Goal: Task Accomplishment & Management: Manage account settings

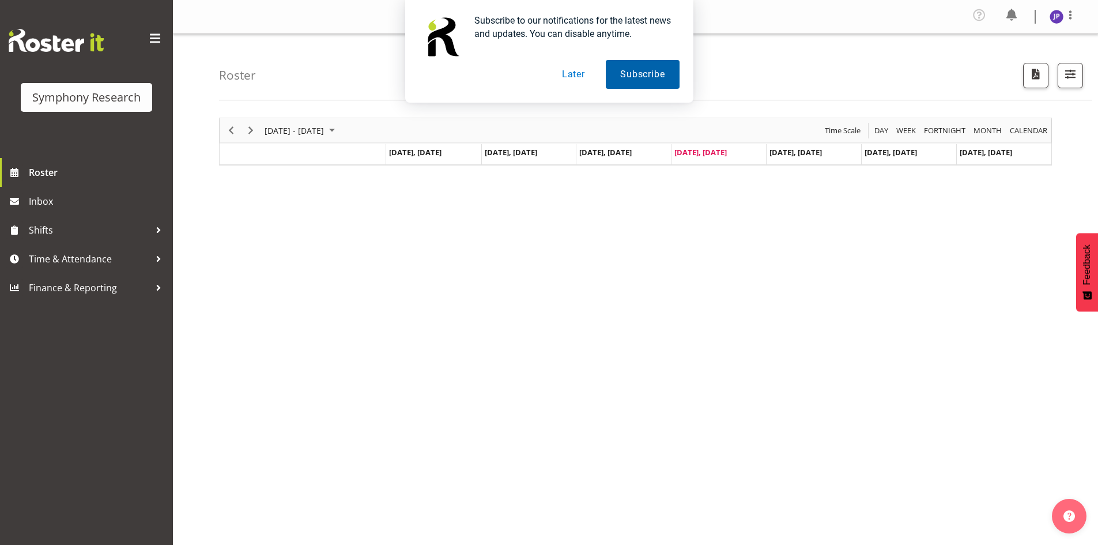
click at [643, 75] on button "Subscribe" at bounding box center [642, 74] width 73 height 29
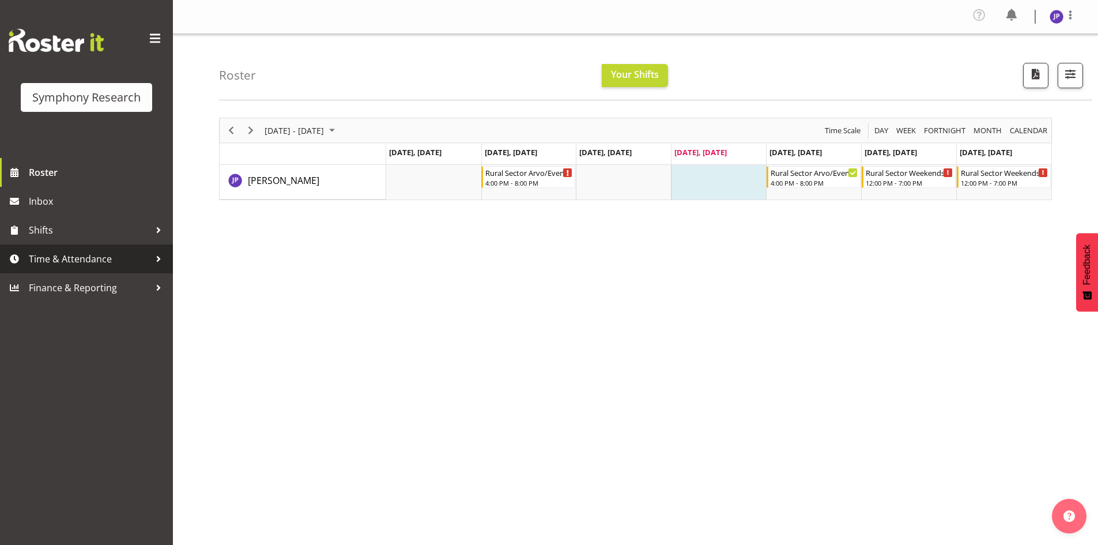
click at [160, 256] on div at bounding box center [158, 258] width 17 height 17
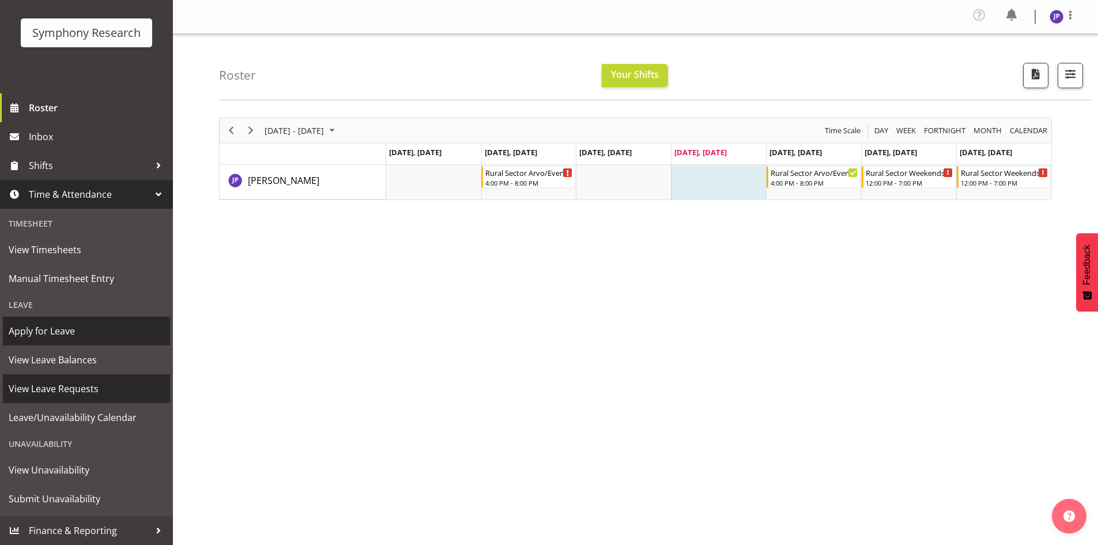
scroll to position [25, 0]
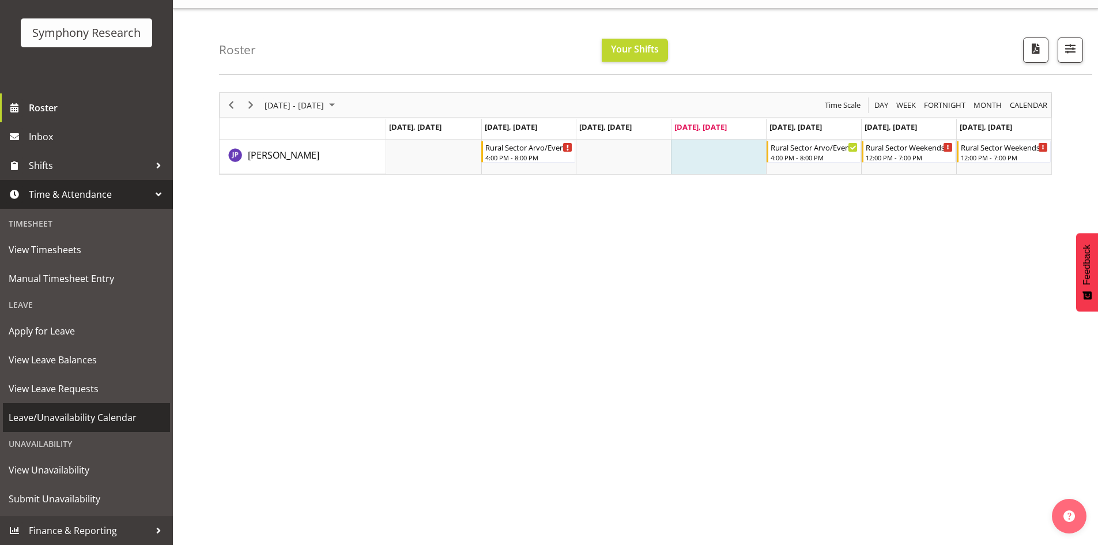
click at [102, 418] on span "Leave/Unavailability Calendar" at bounding box center [87, 417] width 156 height 17
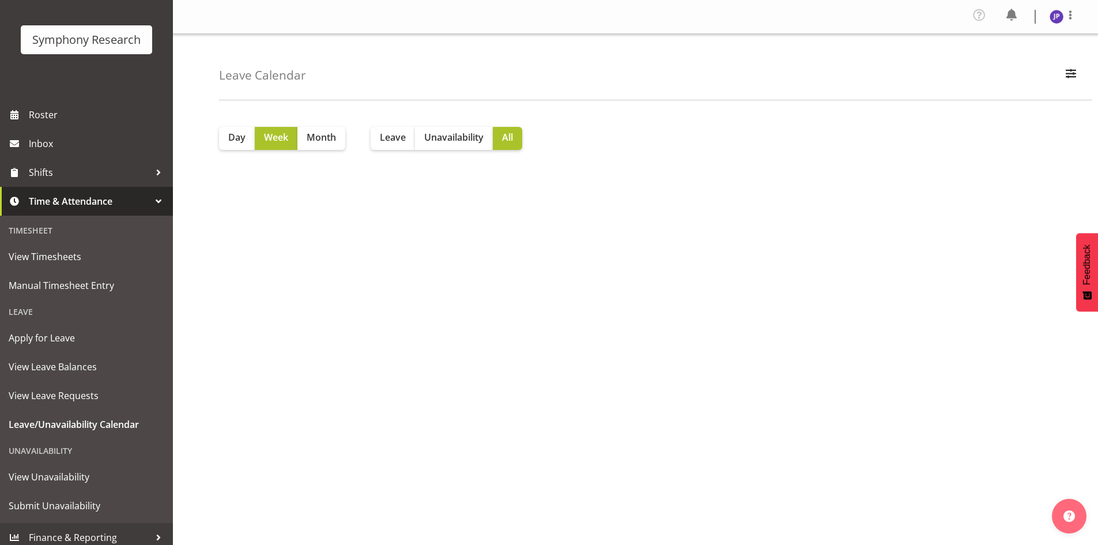
scroll to position [65, 0]
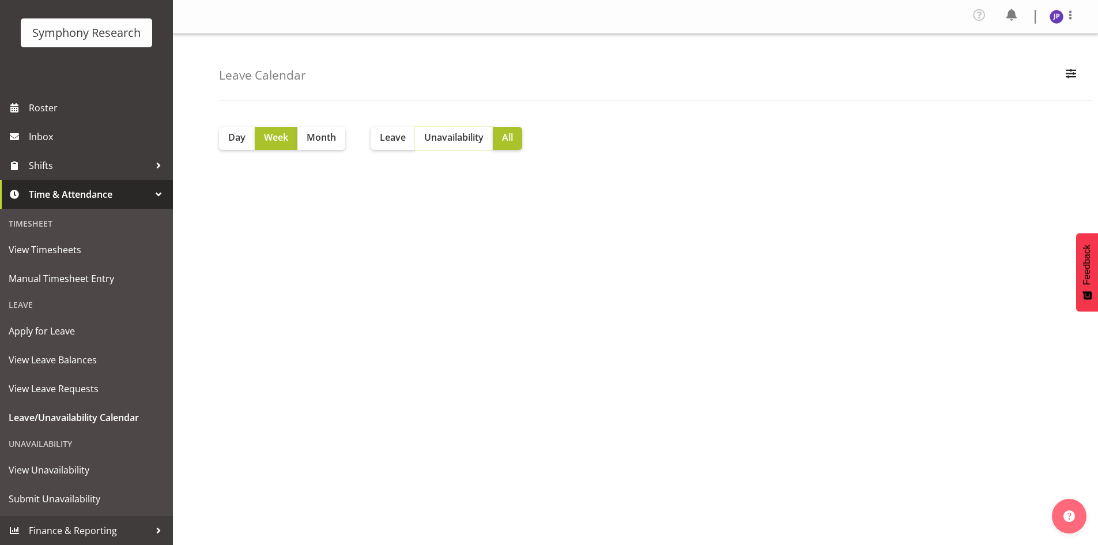
click at [442, 137] on span "Unavailability" at bounding box center [453, 137] width 59 height 14
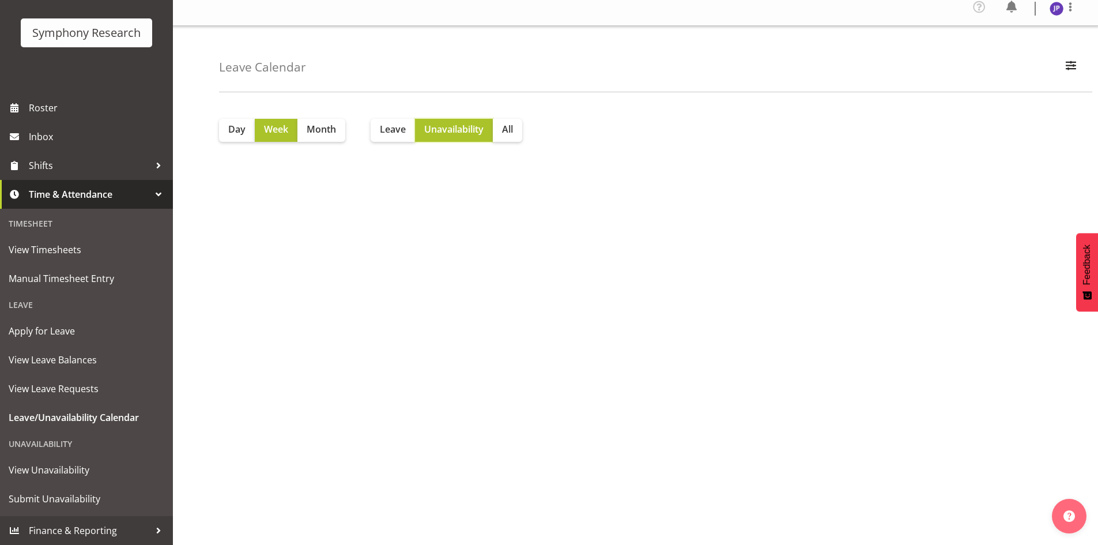
scroll to position [34, 0]
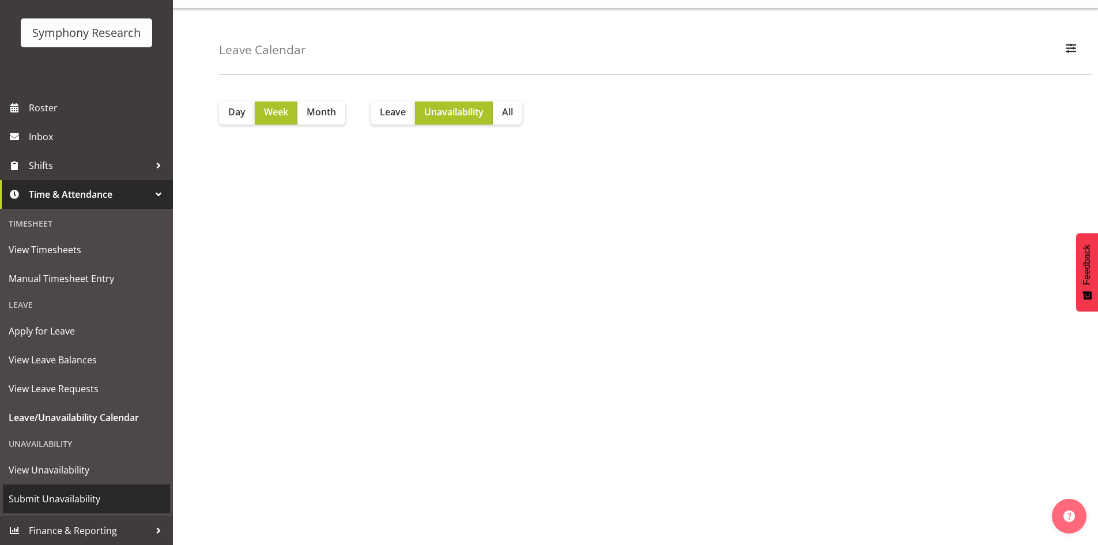
click at [76, 500] on span "Submit Unavailability" at bounding box center [87, 498] width 156 height 17
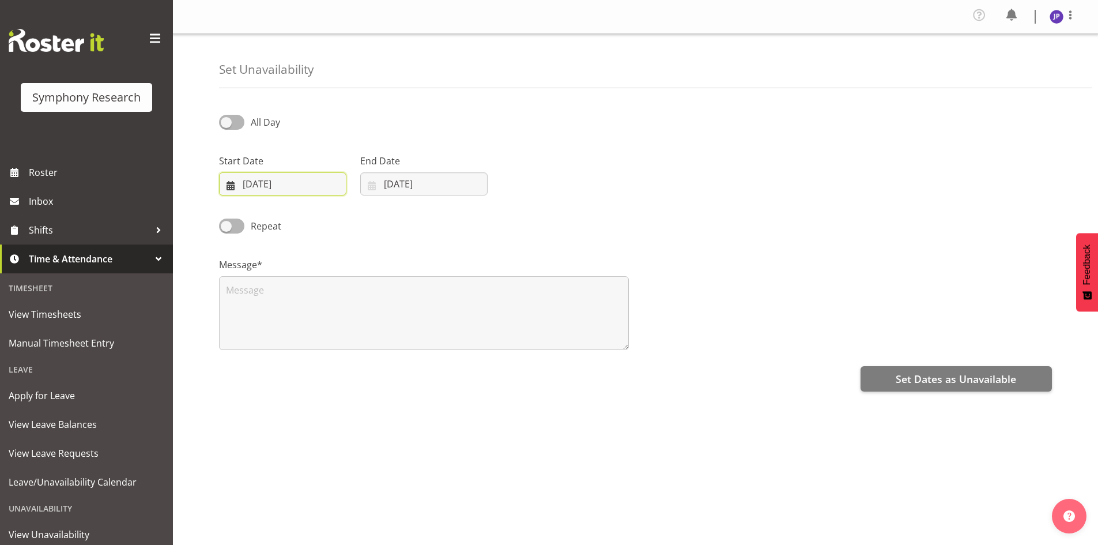
click at [246, 188] on input "04/09/2025" at bounding box center [282, 183] width 127 height 23
click at [380, 298] on span "13" at bounding box center [380, 300] width 9 height 11
type input "13/09/2025"
click at [399, 176] on input "[DATE]" at bounding box center [423, 183] width 127 height 23
click at [385, 320] on span "14" at bounding box center [383, 321] width 9 height 11
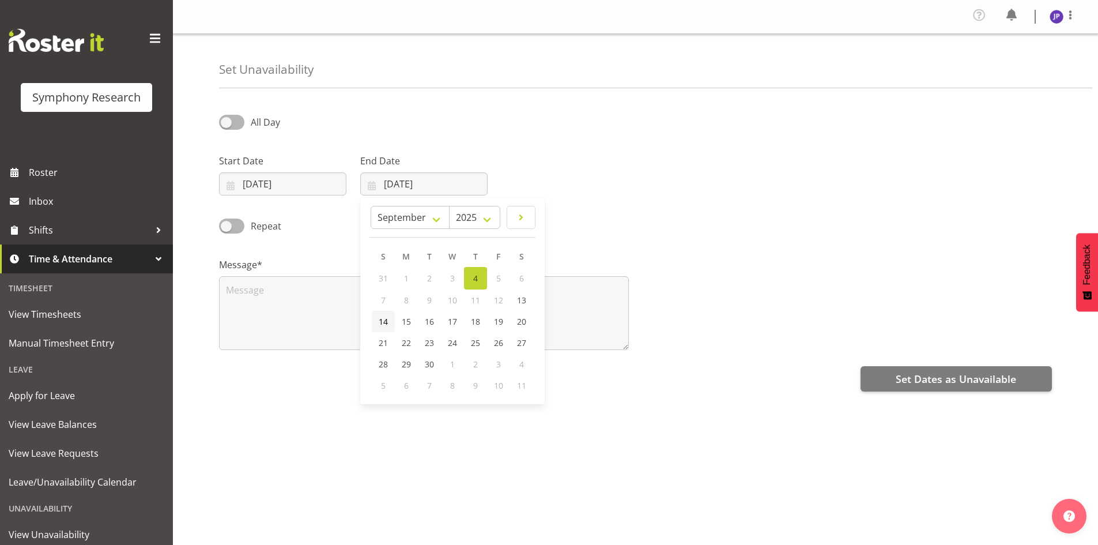
type input "[DATE]"
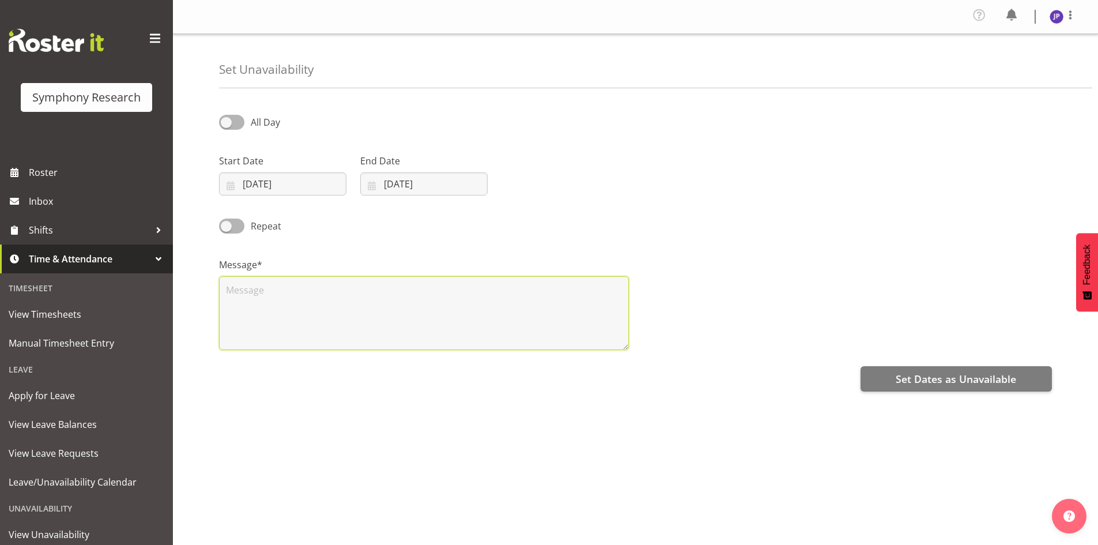
click at [227, 280] on textarea at bounding box center [424, 313] width 410 height 74
type textarea "1"
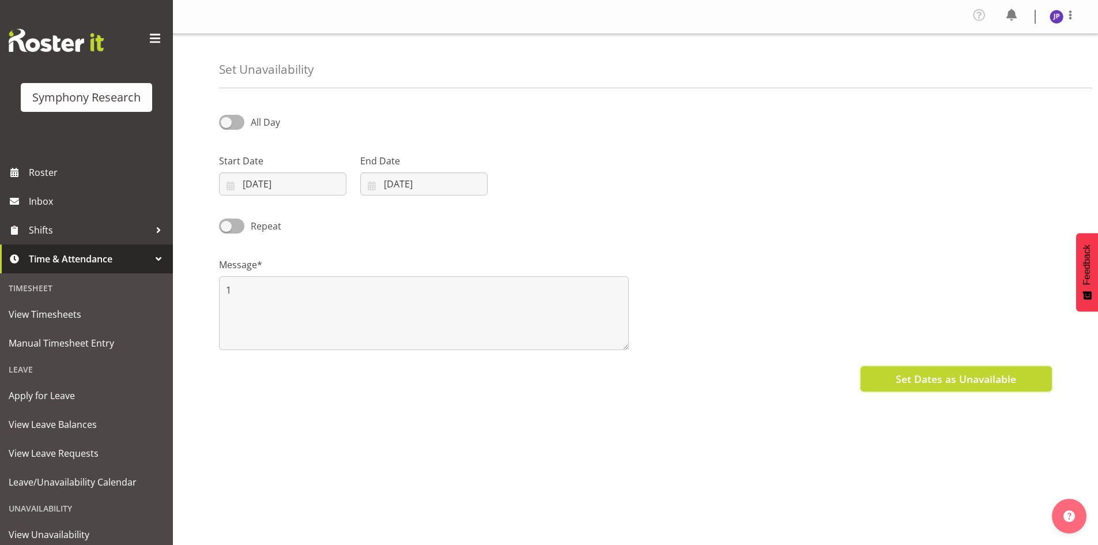
click at [921, 382] on span "Set Dates as Unavailable" at bounding box center [956, 378] width 120 height 15
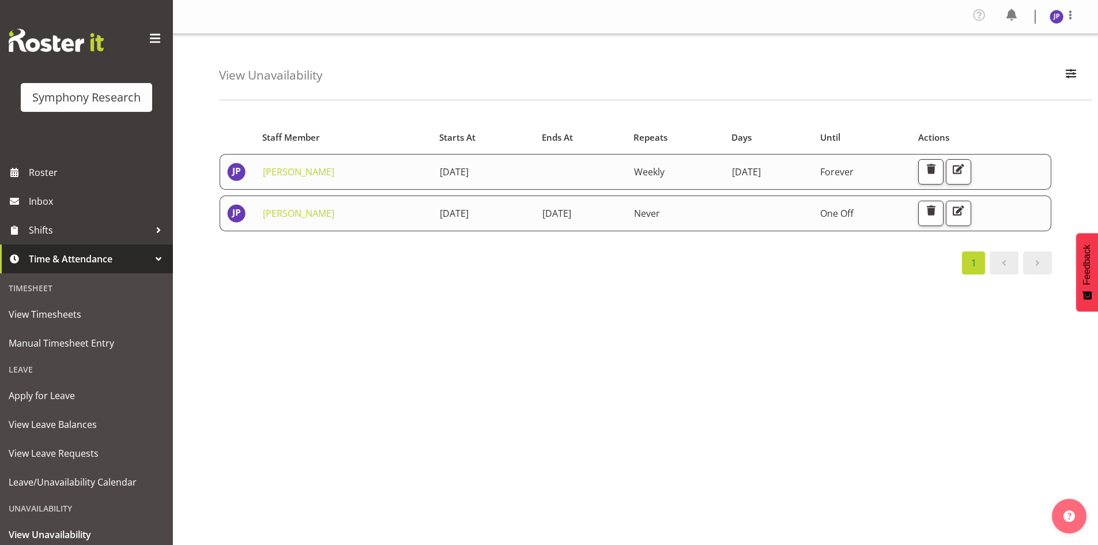
drag, startPoint x: 976, startPoint y: 326, endPoint x: 1048, endPoint y: 274, distance: 89.2
click at [1014, 329] on div "Starts At Staff Member Starts At Ends At Repeats Days Until Actions Judith Part…" at bounding box center [658, 339] width 879 height 461
click at [938, 212] on span "button" at bounding box center [930, 210] width 15 height 15
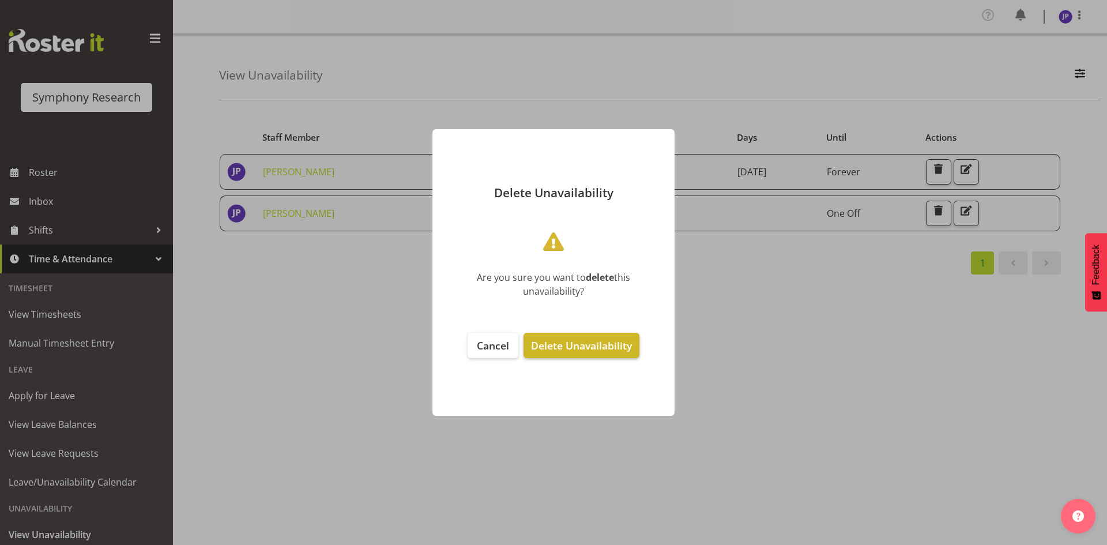
click at [592, 348] on span "Delete Unavailability" at bounding box center [581, 345] width 101 height 14
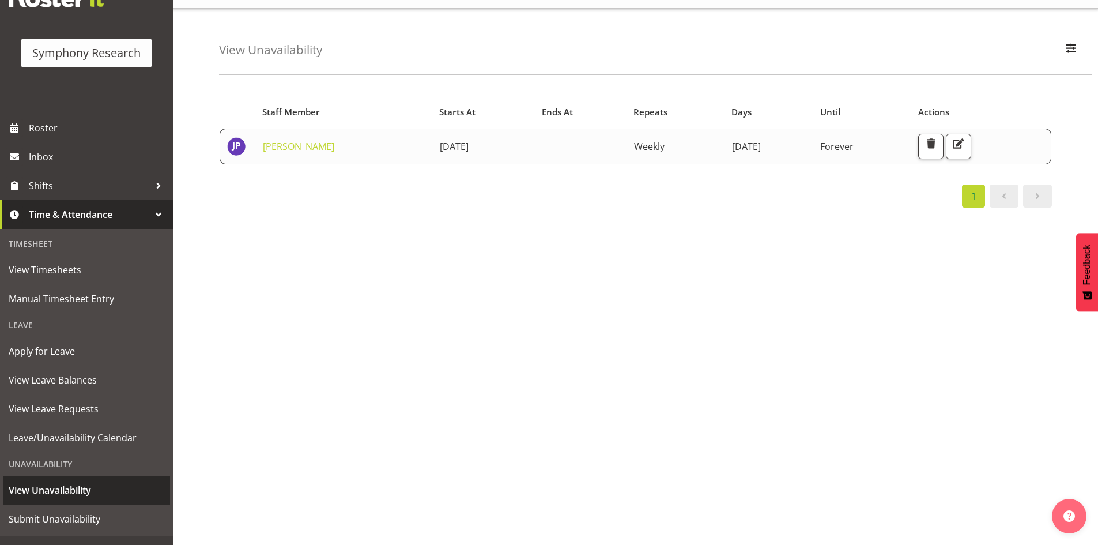
scroll to position [65, 0]
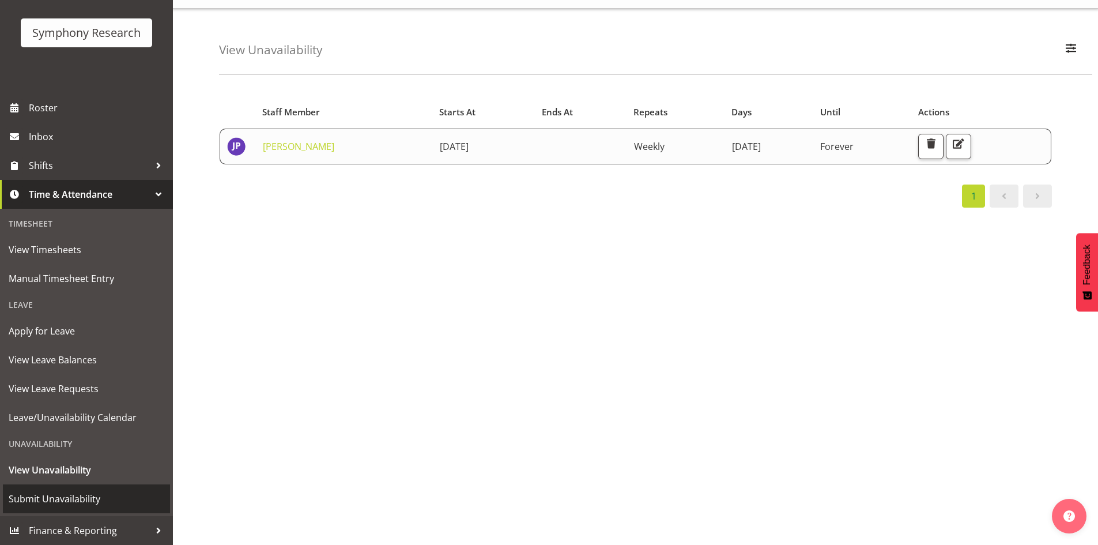
click at [85, 495] on span "Submit Unavailability" at bounding box center [87, 498] width 156 height 17
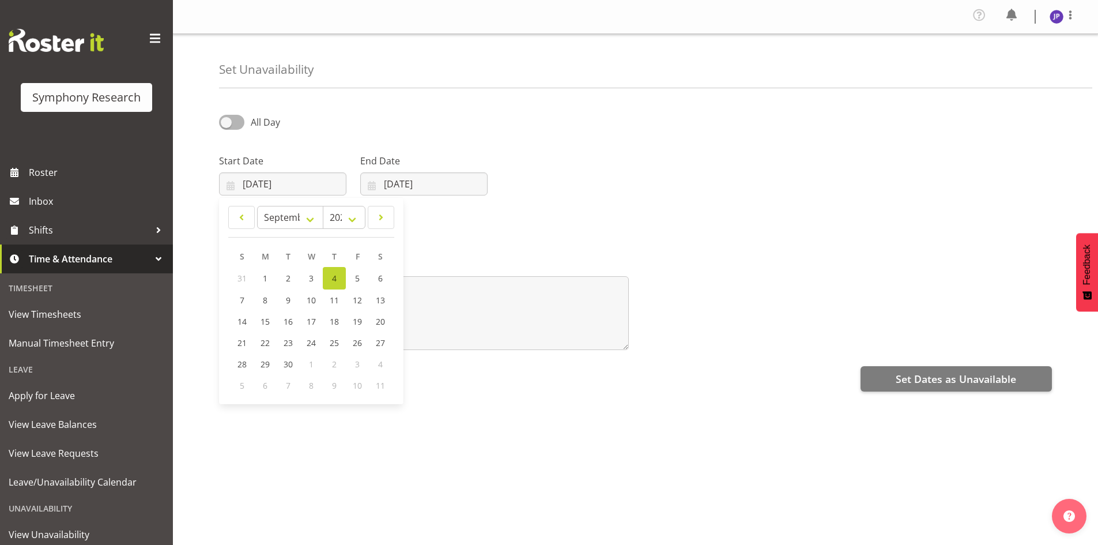
select select "8"
select select "2025"
click at [356, 303] on span "12" at bounding box center [357, 300] width 9 height 11
type input "12/09/2025"
click at [405, 183] on input "04/09/2025" at bounding box center [423, 183] width 127 height 23
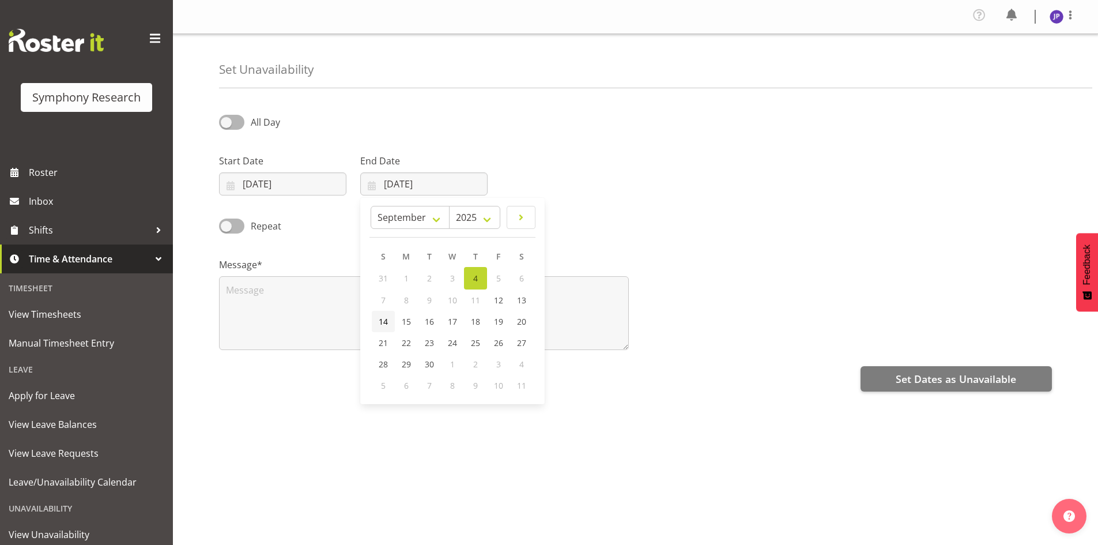
click at [382, 321] on span "14" at bounding box center [383, 321] width 9 height 11
type input "14/09/2025"
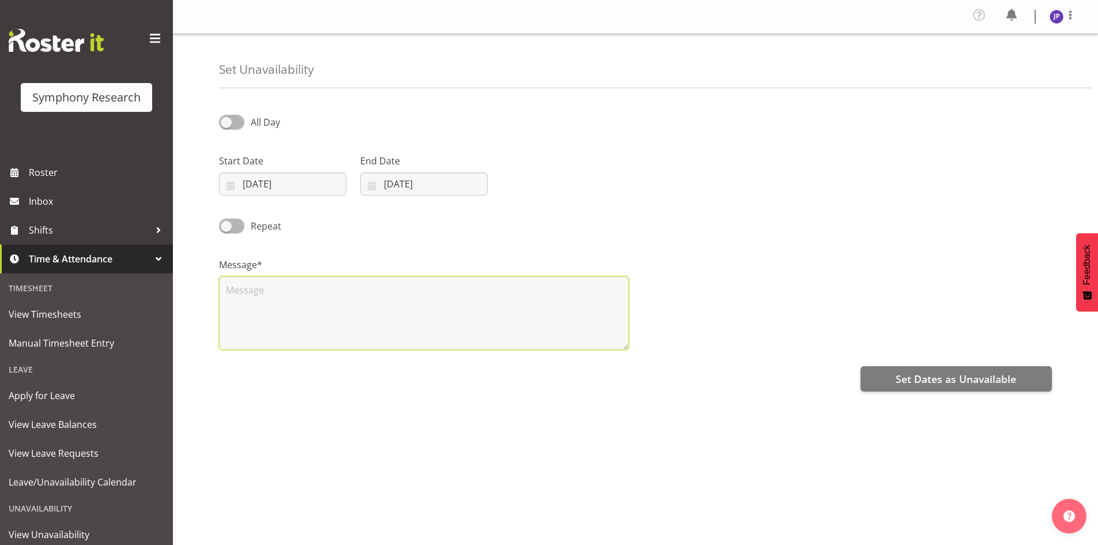
click at [228, 286] on textarea at bounding box center [424, 313] width 410 height 74
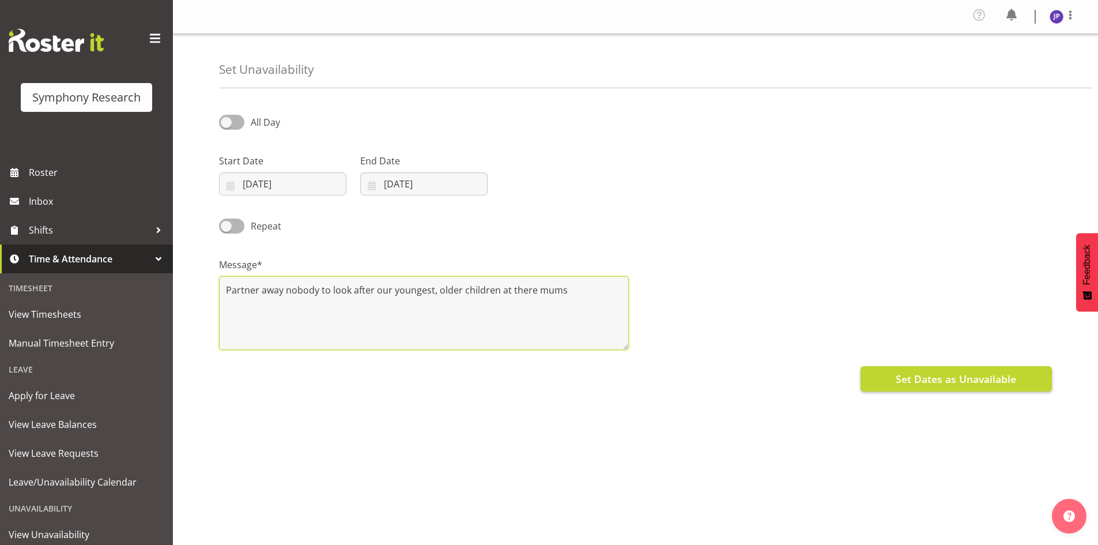
type textarea "Partner away nobody to look after our youngest, older children at there mums"
click at [943, 378] on span "Set Dates as Unavailable" at bounding box center [956, 378] width 120 height 15
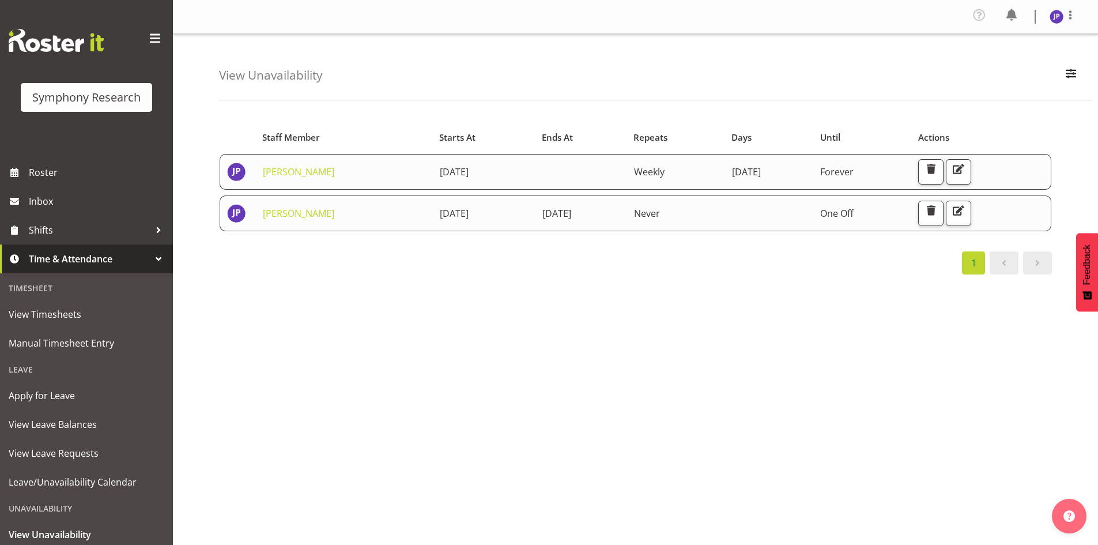
click at [725, 173] on td "Weekly" at bounding box center [676, 172] width 98 height 36
click at [966, 167] on span "button" at bounding box center [958, 168] width 15 height 15
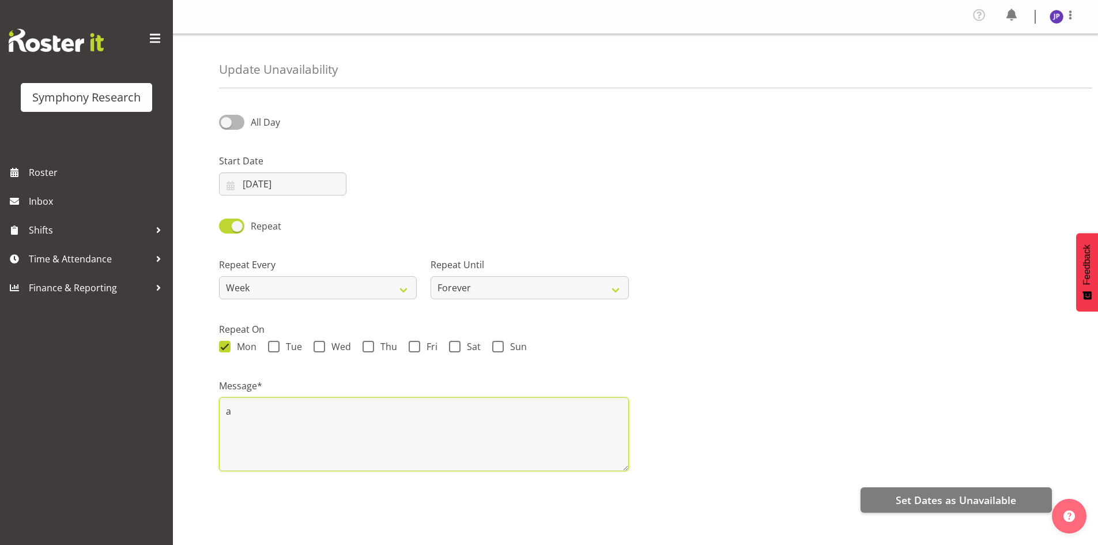
drag, startPoint x: 232, startPoint y: 411, endPoint x: 223, endPoint y: 409, distance: 8.9
click at [223, 409] on textarea "a" at bounding box center [424, 434] width 410 height 74
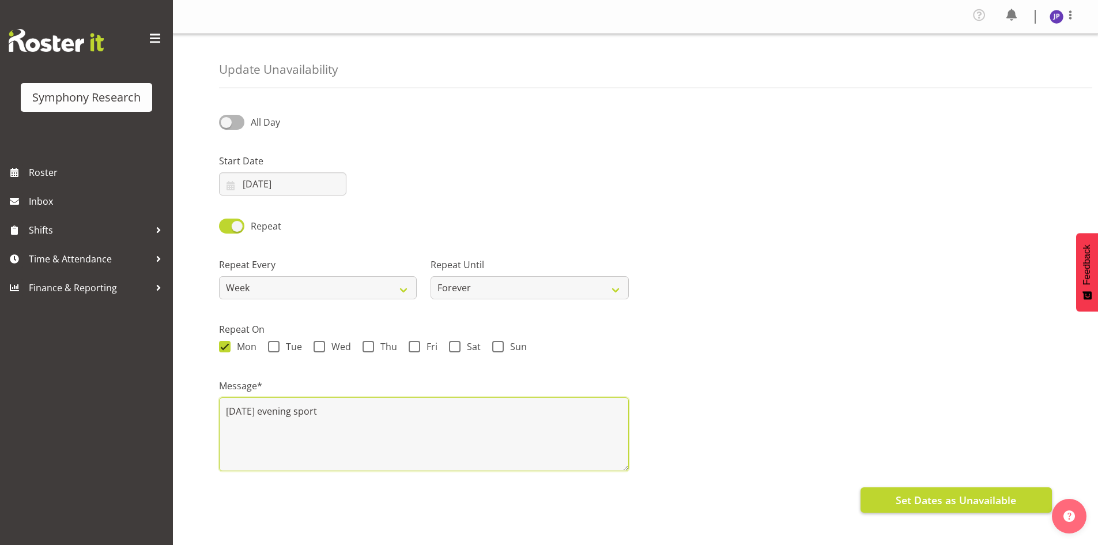
type textarea "[DATE] evening sport"
click at [947, 503] on span "Set Dates as Unavailable" at bounding box center [956, 499] width 120 height 15
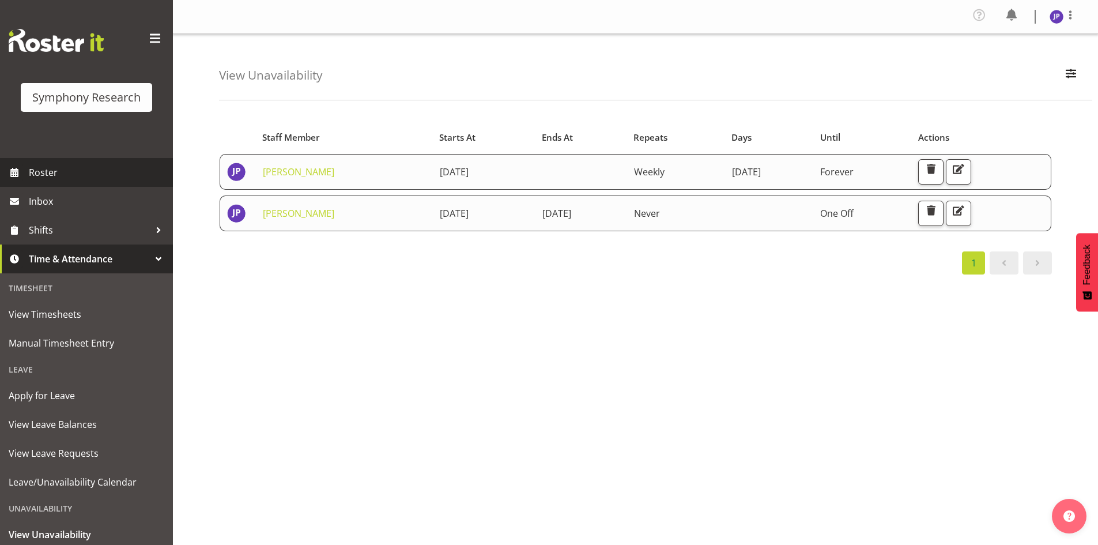
click at [41, 172] on span "Roster" at bounding box center [98, 172] width 138 height 17
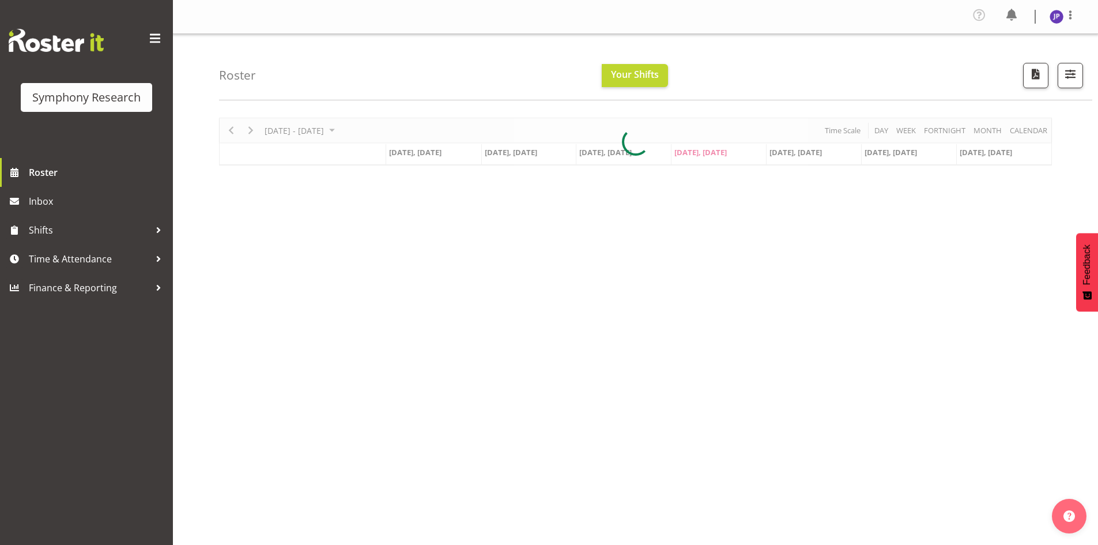
click at [156, 38] on span at bounding box center [155, 38] width 18 height 18
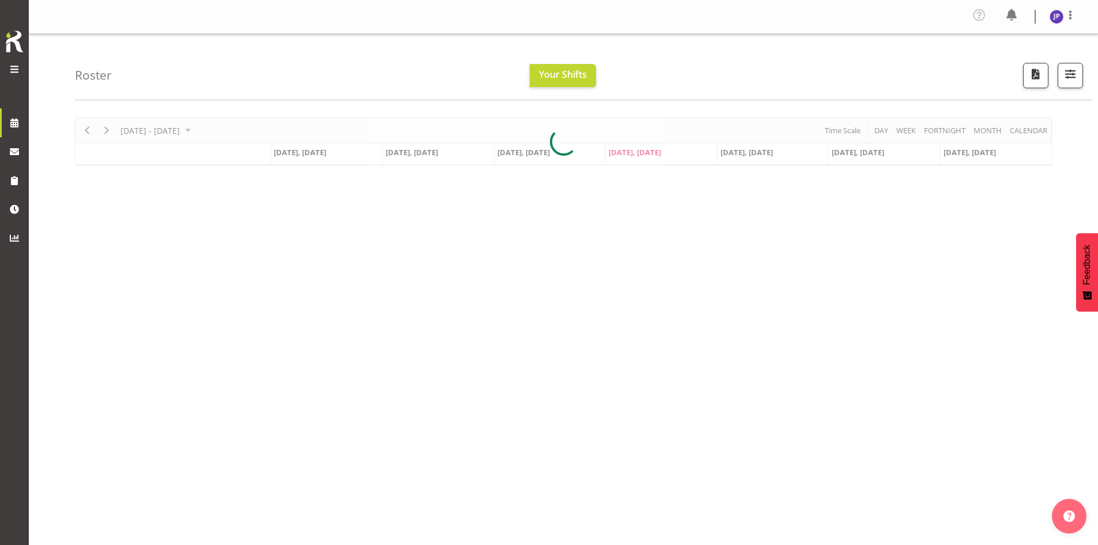
click at [12, 70] on span at bounding box center [14, 69] width 14 height 14
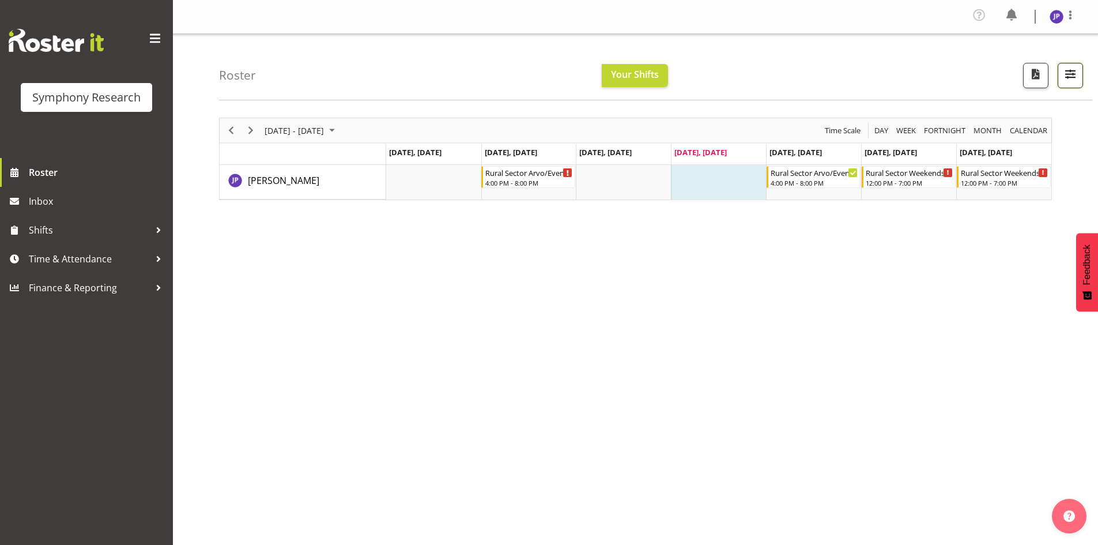
click at [1073, 73] on span "button" at bounding box center [1070, 73] width 15 height 15
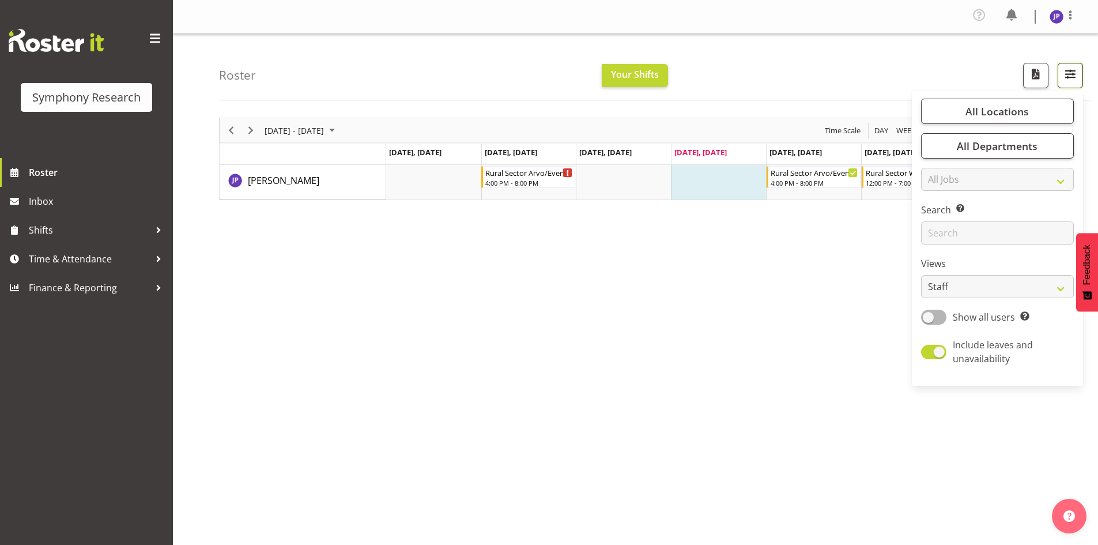
click at [1074, 73] on span "button" at bounding box center [1070, 73] width 15 height 15
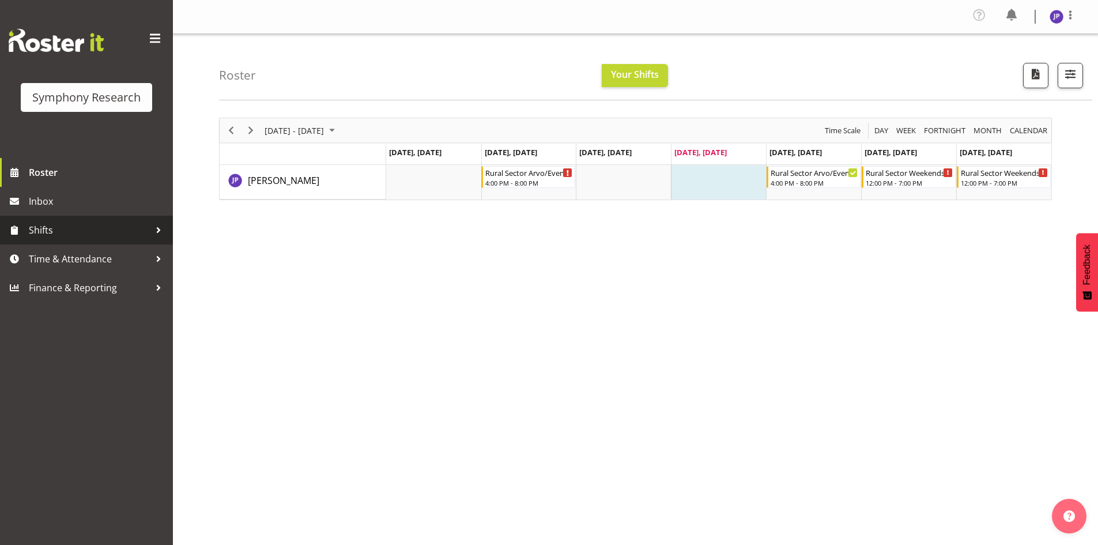
click at [156, 228] on div at bounding box center [158, 229] width 17 height 17
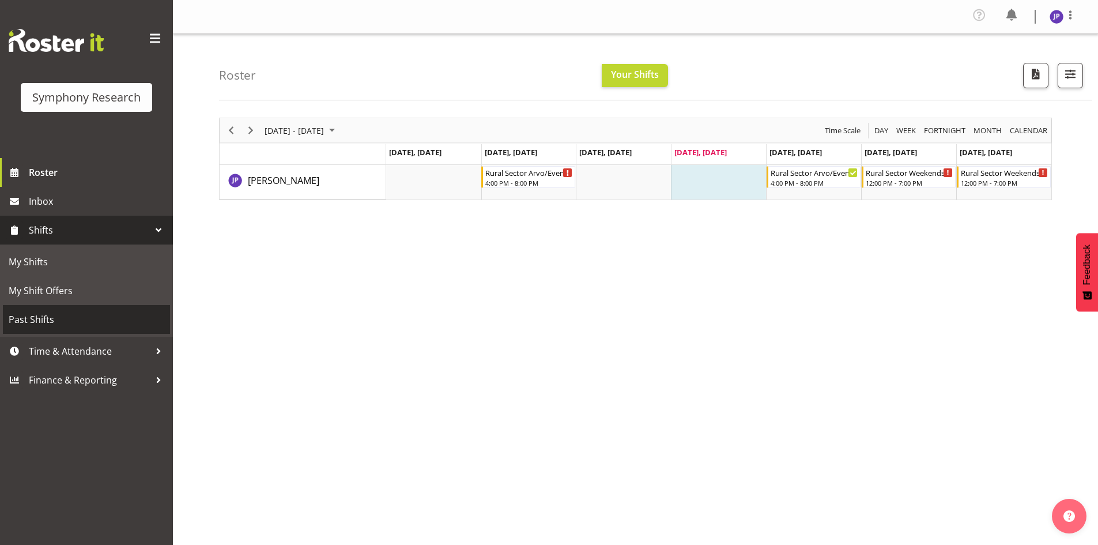
click at [58, 318] on span "Past Shifts" at bounding box center [87, 319] width 156 height 17
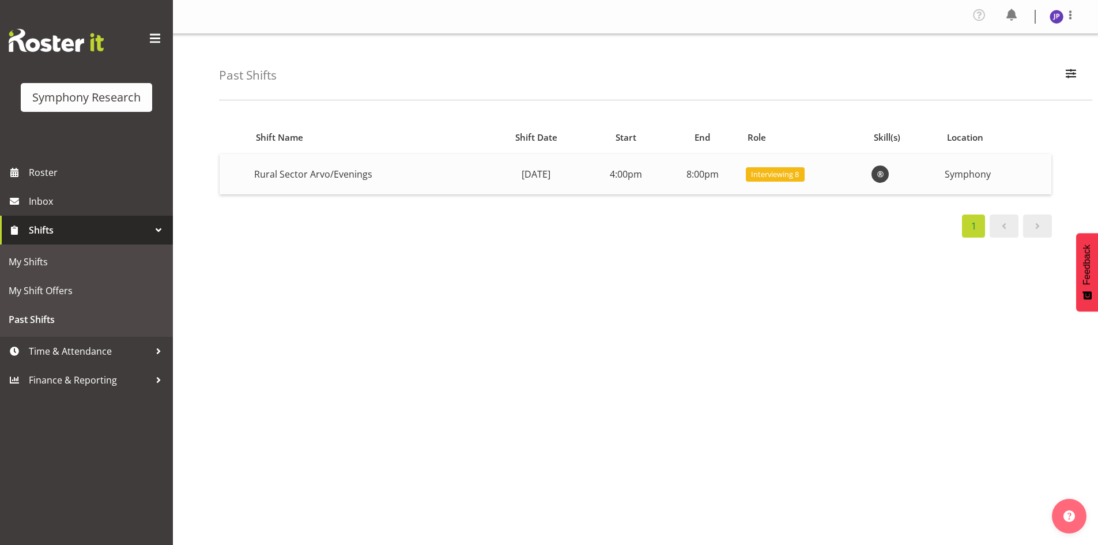
click at [887, 174] on span at bounding box center [880, 174] width 14 height 14
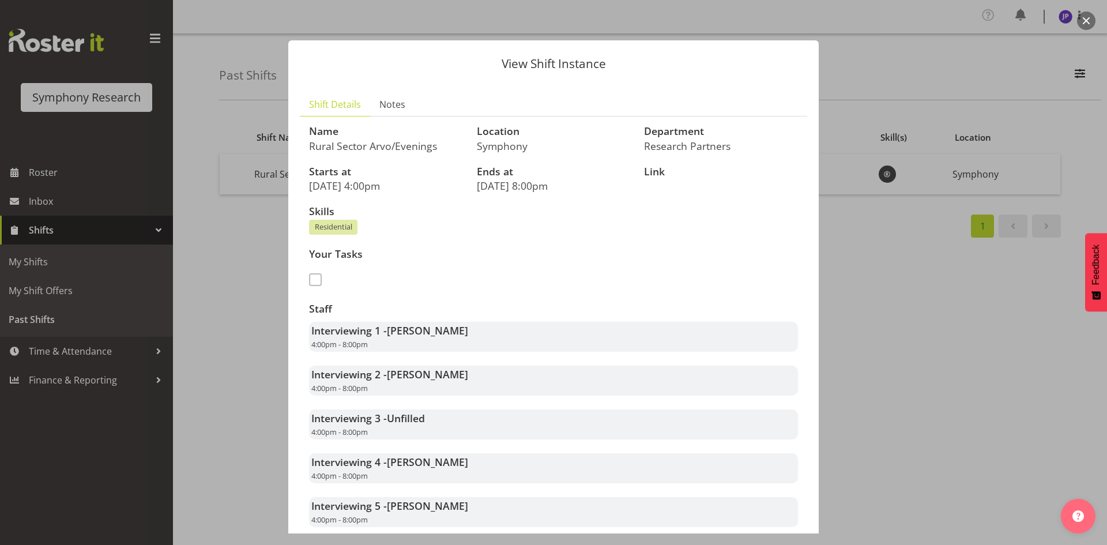
click at [1088, 21] on button "button" at bounding box center [1086, 21] width 18 height 18
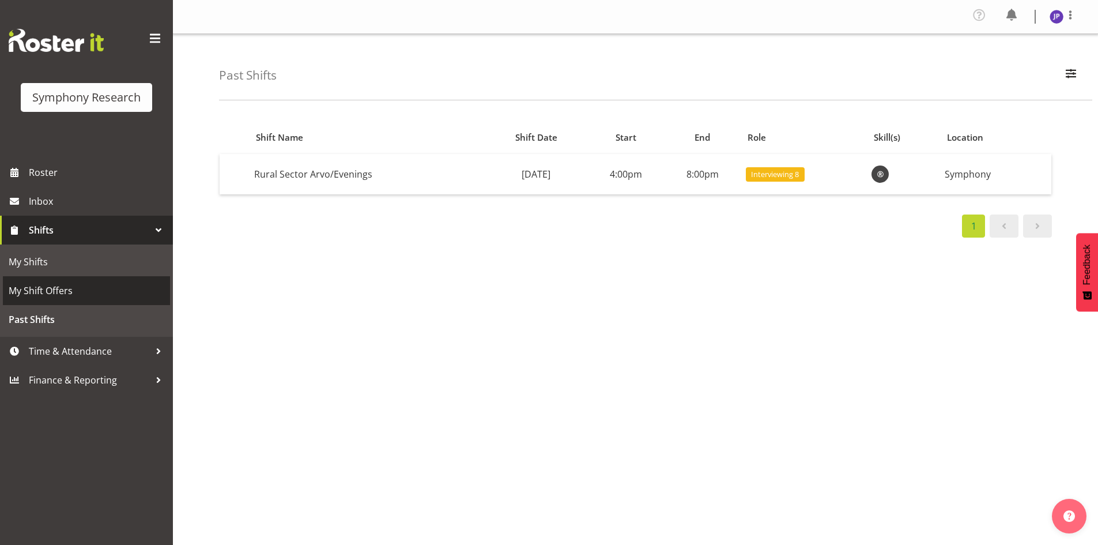
click at [48, 289] on span "My Shift Offers" at bounding box center [87, 290] width 156 height 17
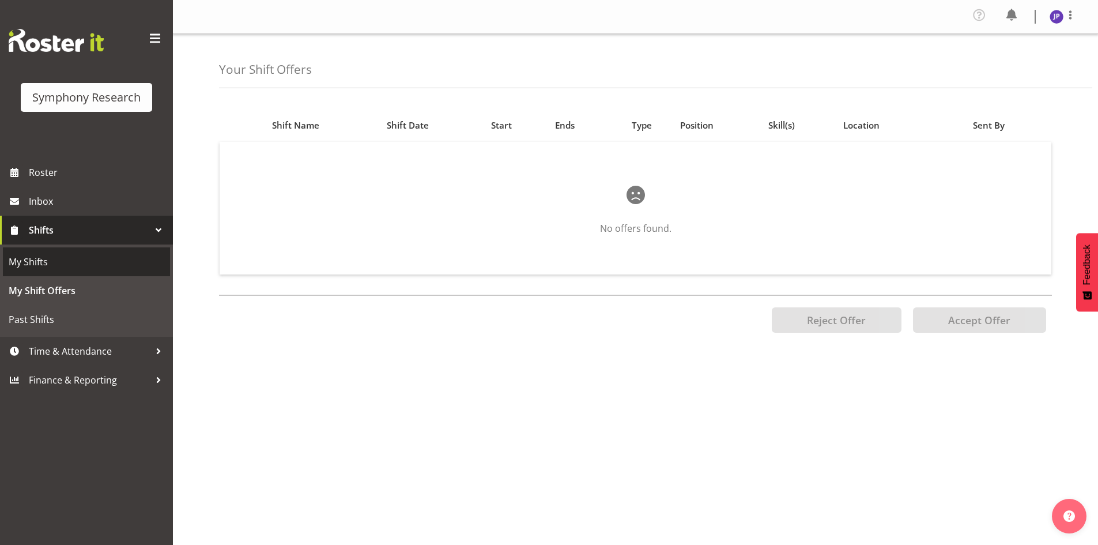
click at [45, 266] on span "My Shifts" at bounding box center [87, 261] width 156 height 17
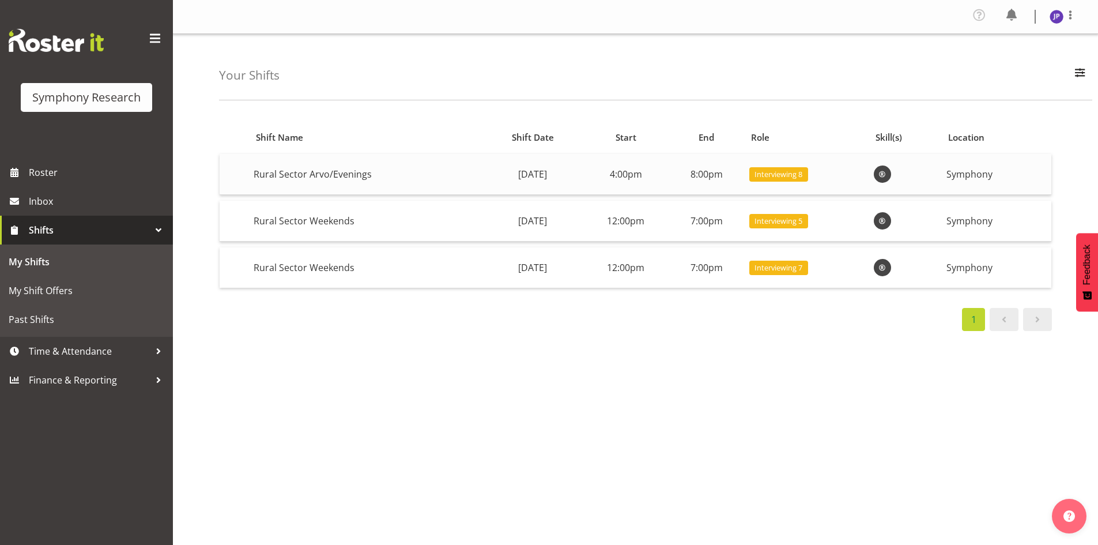
click at [889, 176] on span at bounding box center [883, 174] width 14 height 14
click at [889, 174] on span at bounding box center [883, 174] width 14 height 14
click at [802, 266] on span "Interviewing 7" at bounding box center [778, 267] width 48 height 11
click at [889, 269] on span at bounding box center [883, 268] width 14 height 14
click at [55, 261] on span "My Shifts" at bounding box center [87, 261] width 156 height 17
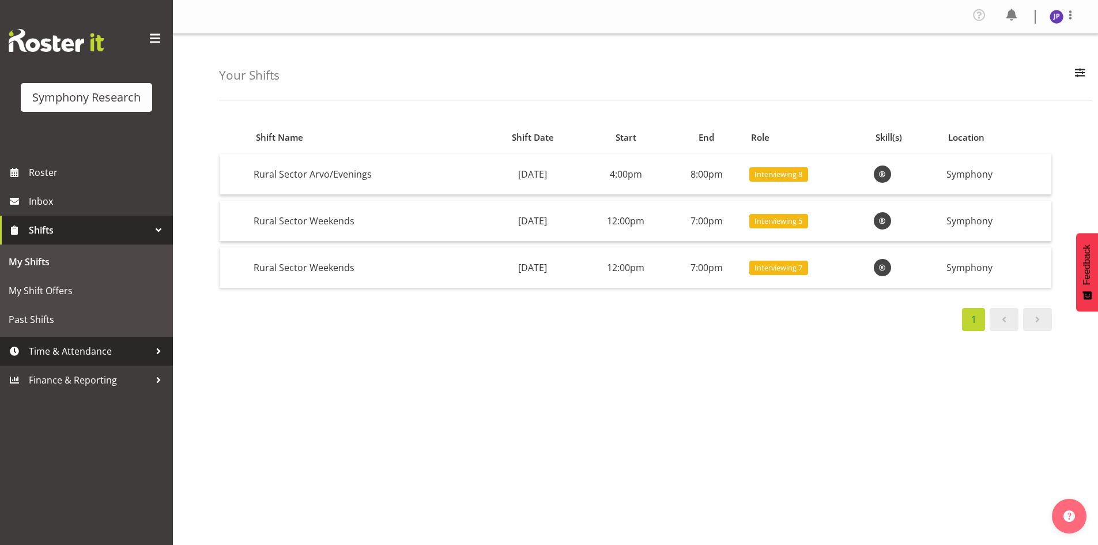
click at [156, 351] on div at bounding box center [158, 350] width 17 height 17
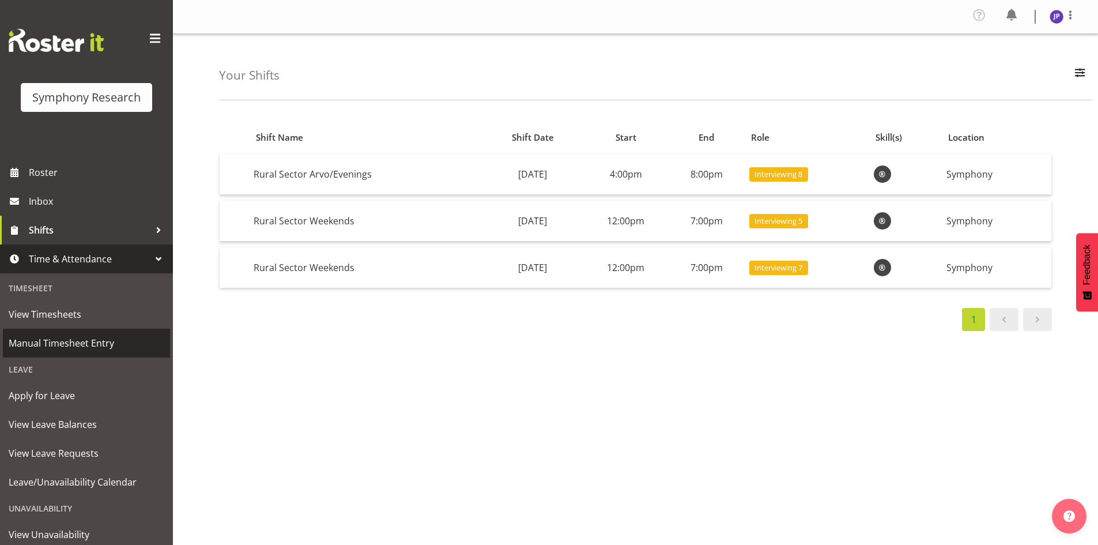
click at [85, 341] on span "Manual Timesheet Entry" at bounding box center [87, 342] width 156 height 17
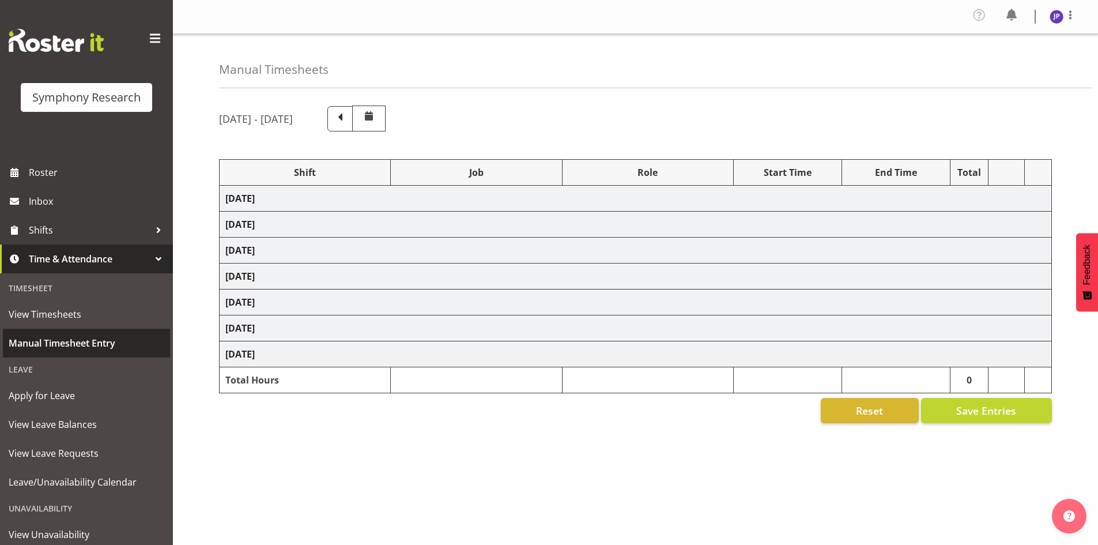
select select "81298"
select select "10587"
select select "47"
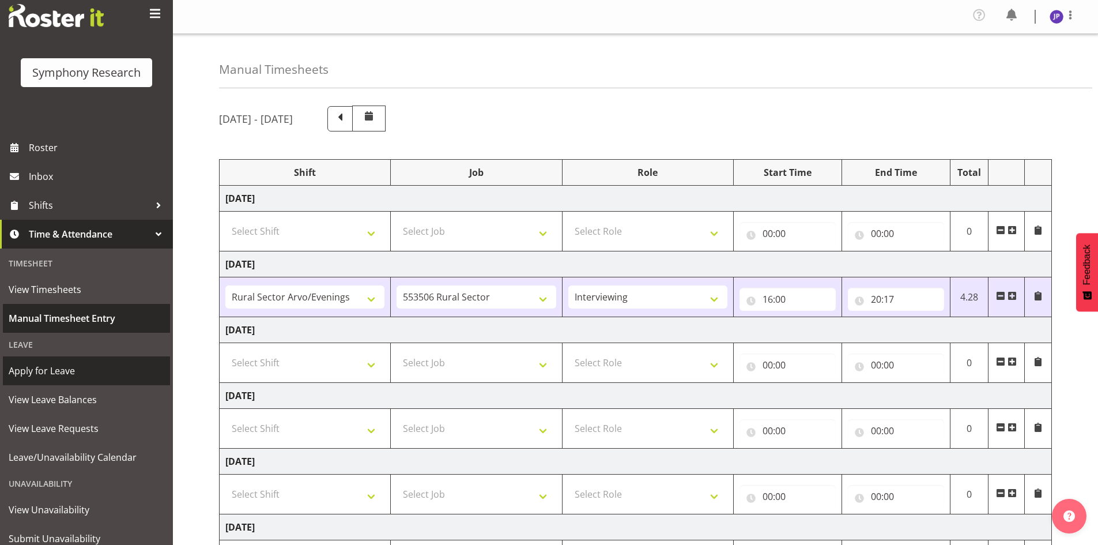
scroll to position [7, 0]
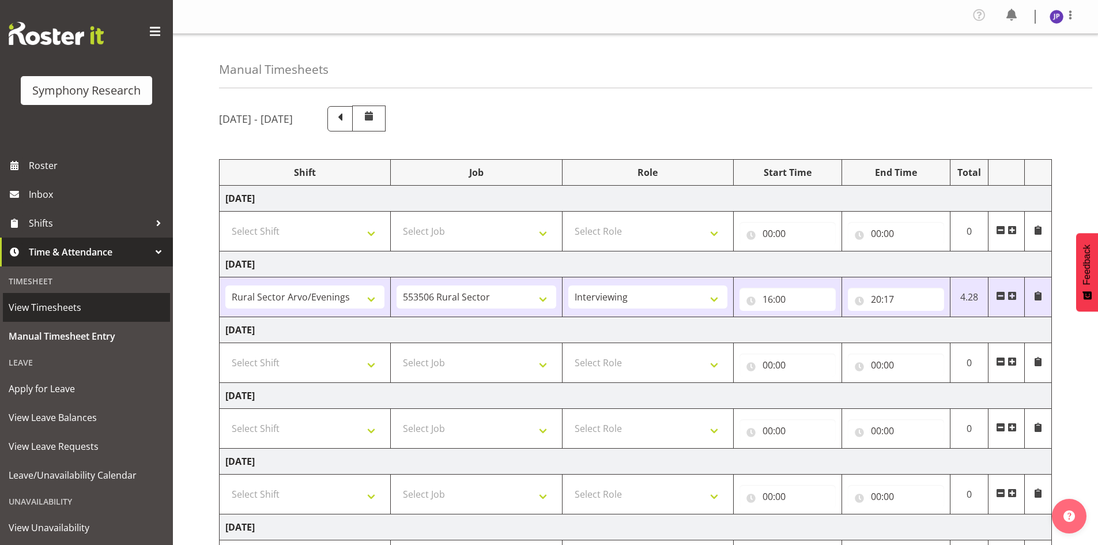
click at [78, 301] on span "View Timesheets" at bounding box center [87, 307] width 156 height 17
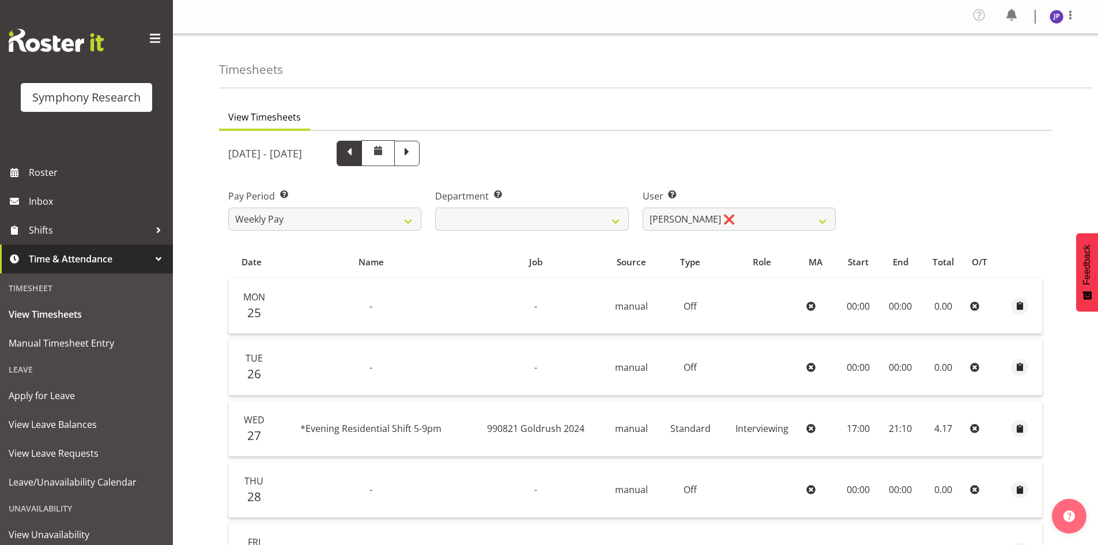
click at [357, 152] on span at bounding box center [349, 152] width 15 height 15
select select
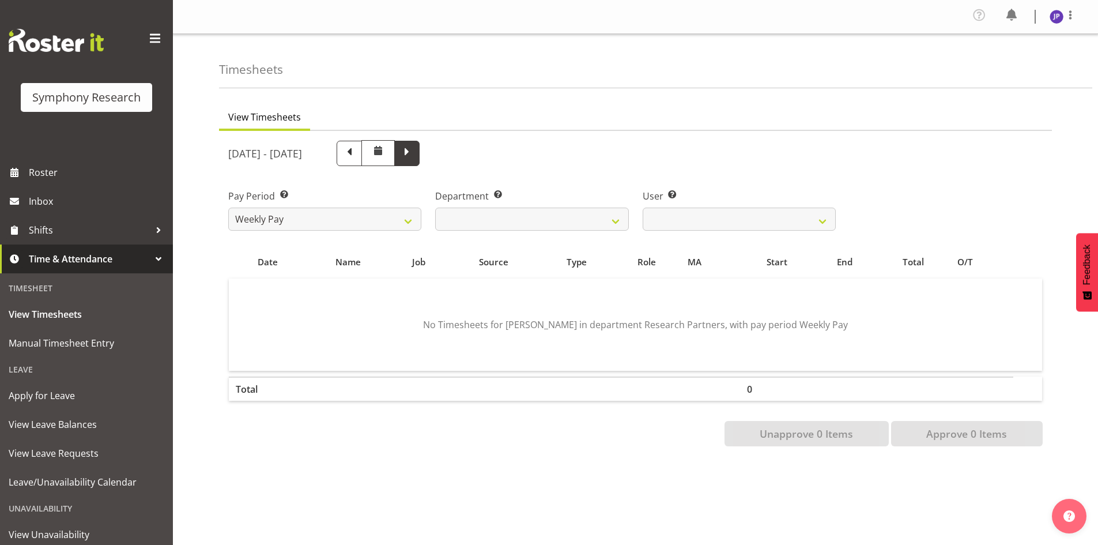
click at [414, 154] on span at bounding box center [406, 152] width 15 height 15
select select
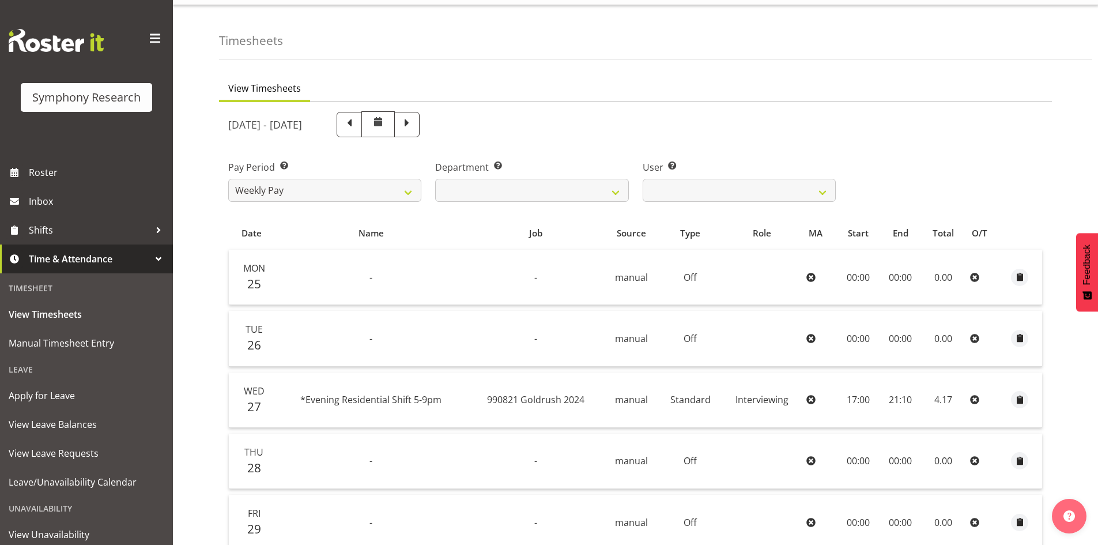
scroll to position [27, 0]
click at [414, 125] on span at bounding box center [406, 125] width 15 height 15
select select
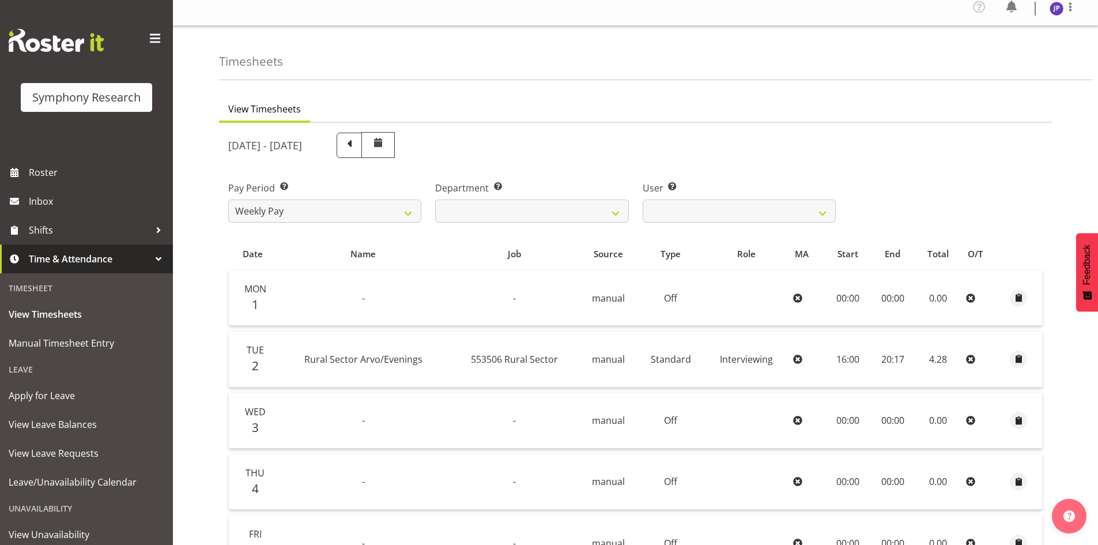
scroll to position [0, 0]
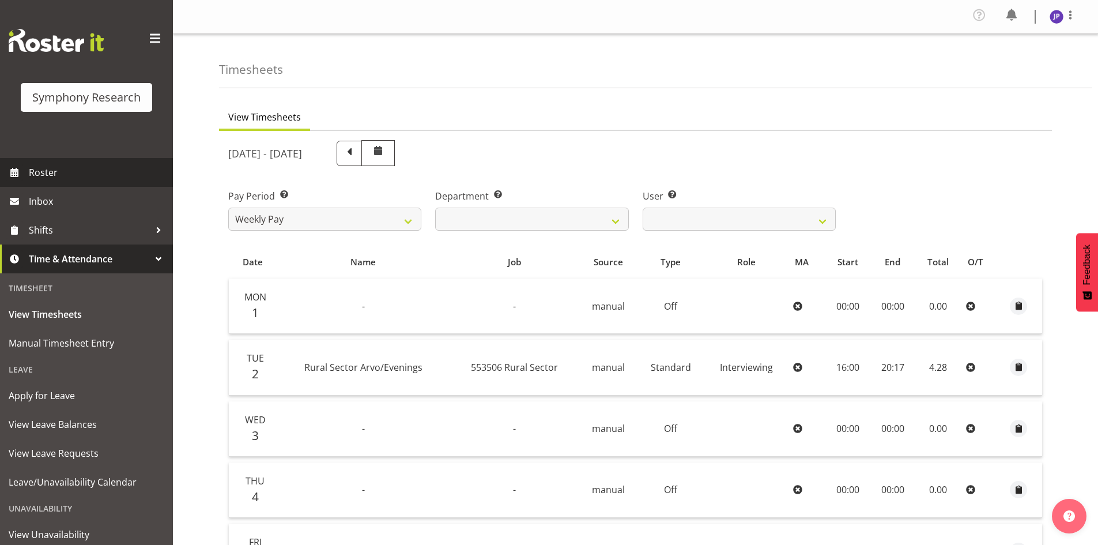
click at [50, 176] on span "Roster" at bounding box center [98, 172] width 138 height 17
